Goal: Task Accomplishment & Management: Use online tool/utility

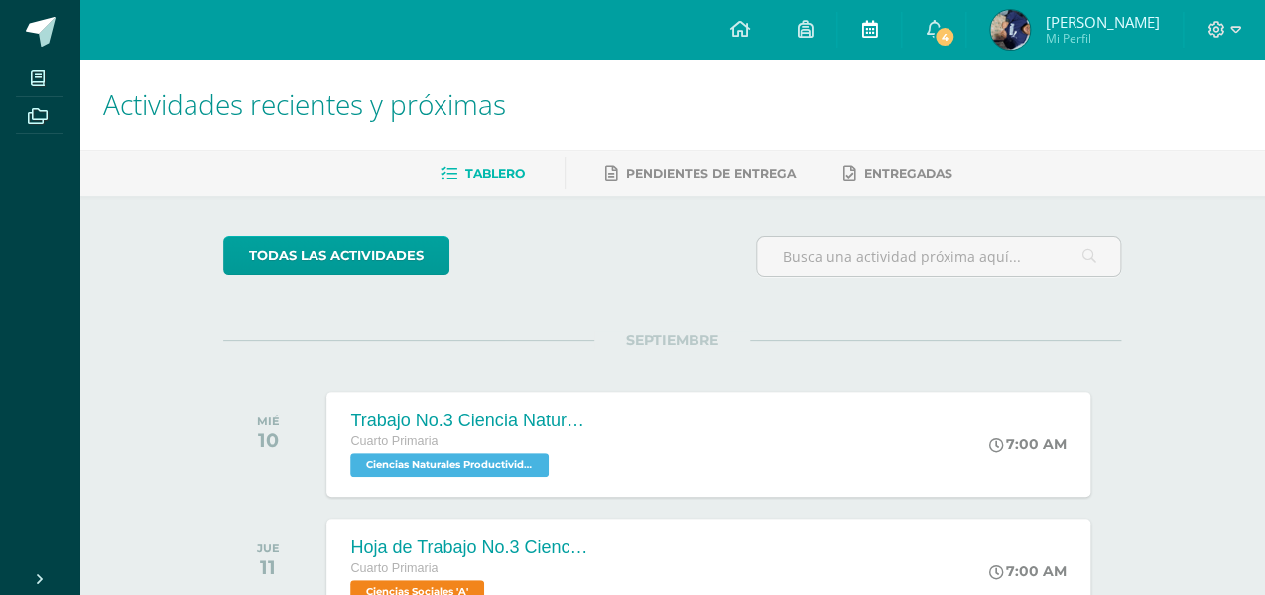
click at [866, 34] on icon at bounding box center [869, 29] width 16 height 18
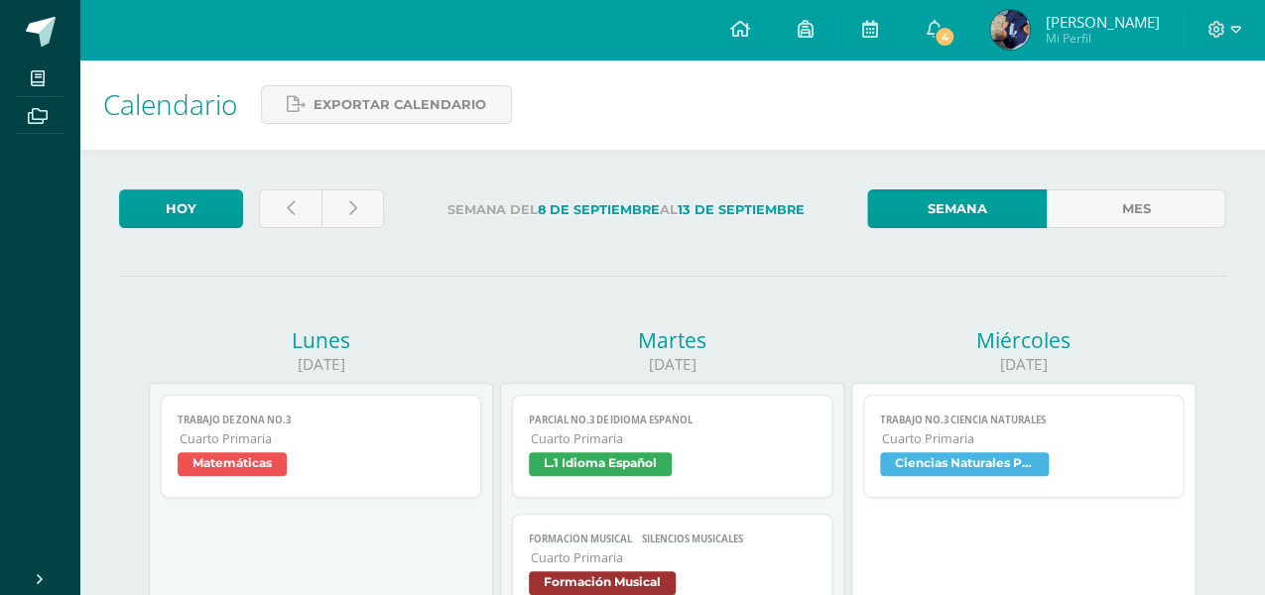
click at [866, 34] on icon at bounding box center [869, 29] width 16 height 18
click at [290, 200] on icon at bounding box center [291, 208] width 8 height 17
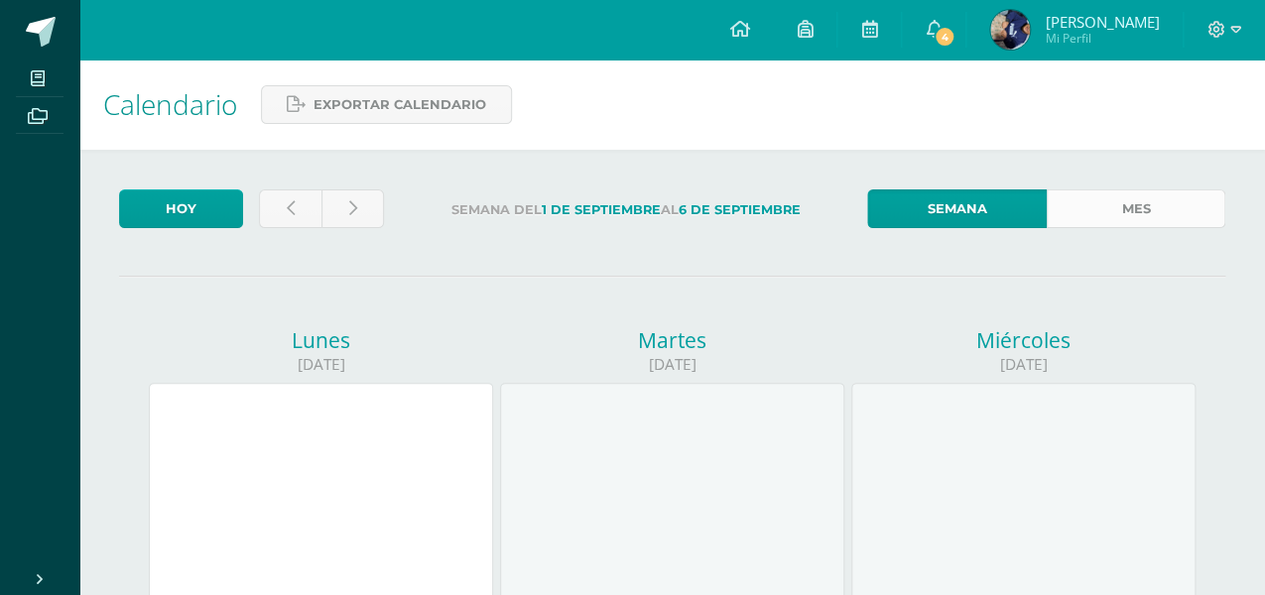
click at [1173, 194] on link "Mes" at bounding box center [1137, 208] width 180 height 39
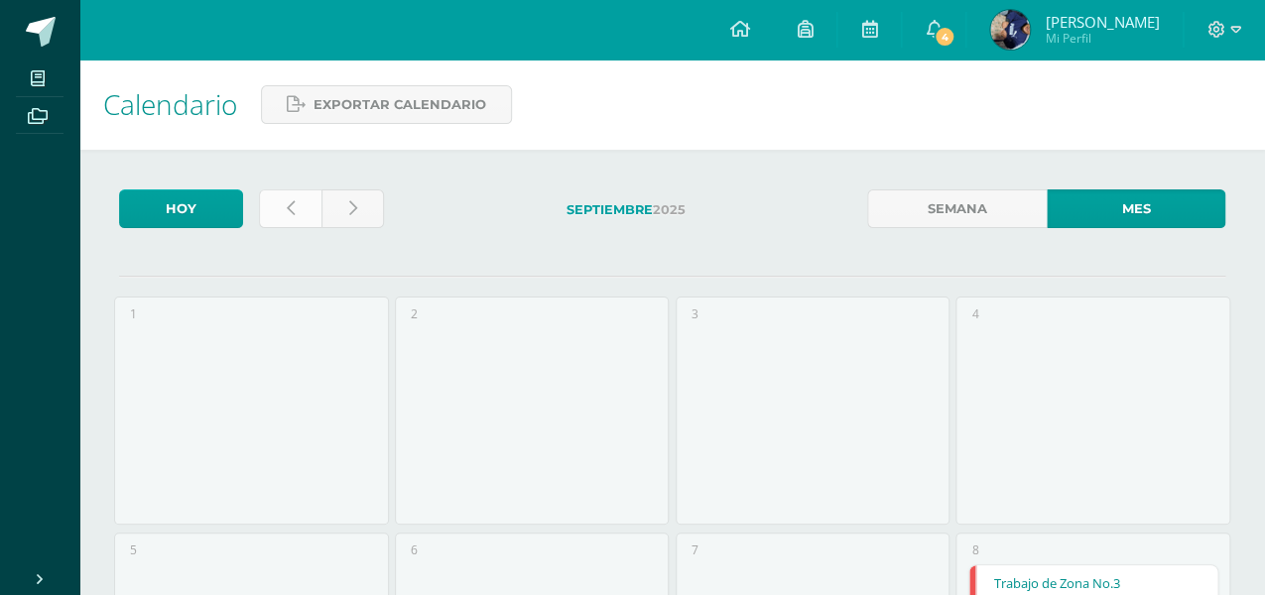
click at [281, 199] on link at bounding box center [290, 208] width 62 height 39
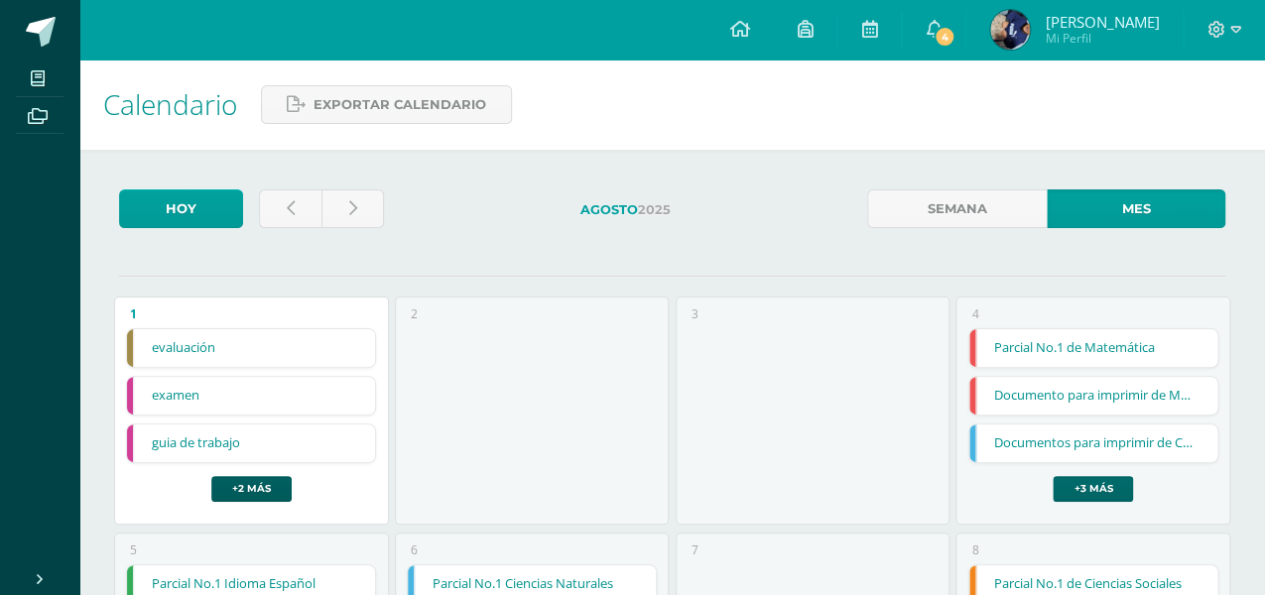
click at [1098, 492] on link "+3 más" at bounding box center [1092, 489] width 80 height 26
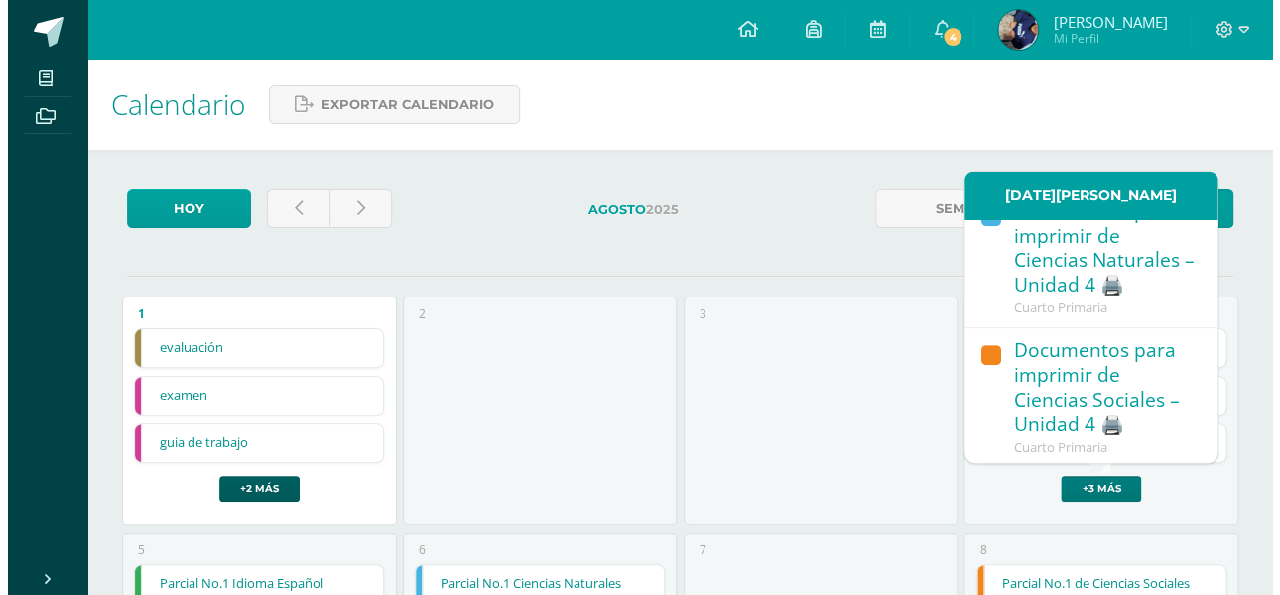
scroll to position [286, 0]
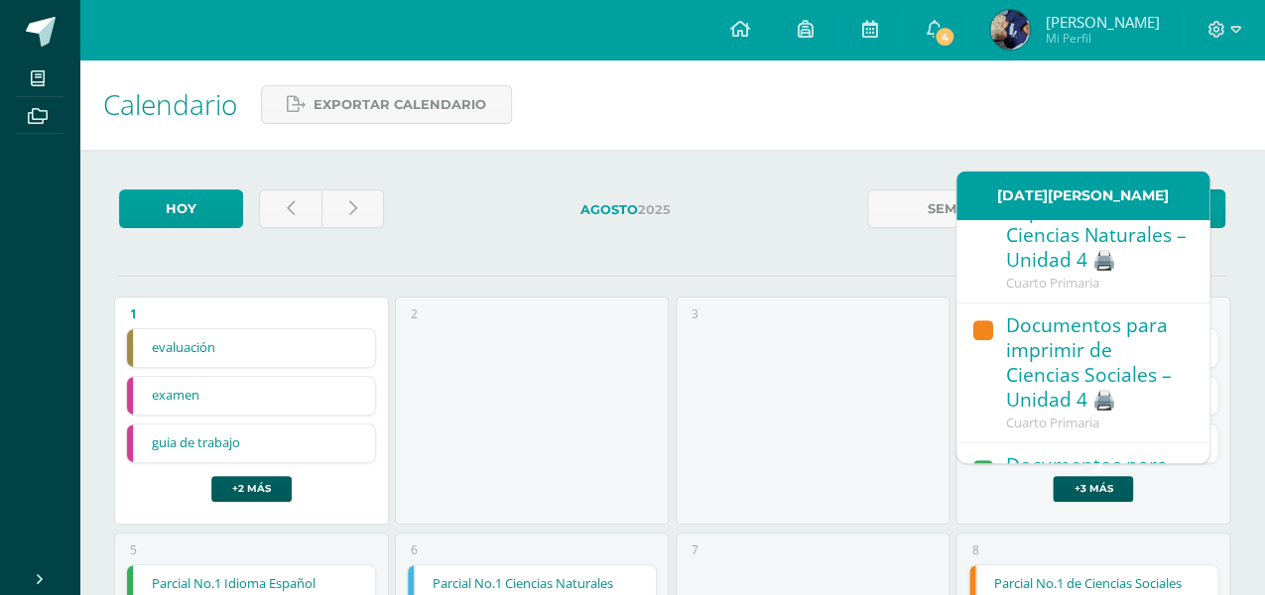
click at [1085, 410] on div "Documentos para imprimir de Ciencias Sociales – Unidad 4 🖨️" at bounding box center [1098, 363] width 184 height 101
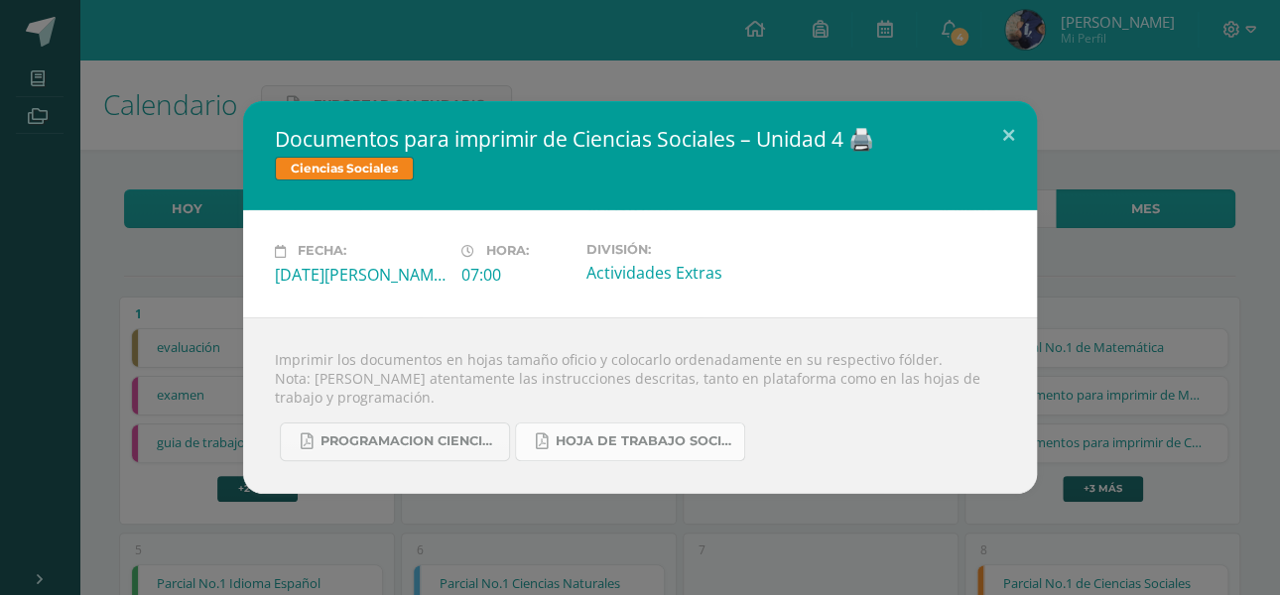
click at [673, 438] on span "hoja de trabajo sociales cuarta unidad.pdf" at bounding box center [644, 441] width 179 height 16
